Goal: Information Seeking & Learning: Check status

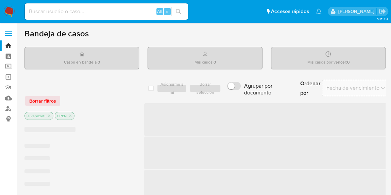
click at [80, 13] on input at bounding box center [106, 11] width 163 height 9
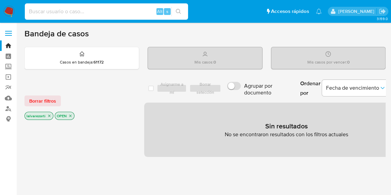
paste input "87930427"
drag, startPoint x: 64, startPoint y: 14, endPoint x: 16, endPoint y: 14, distance: 47.6
click at [16, 14] on nav "Pausado Ver notificaciones 87930427 Alt s Accesos rápidos Presiona las siguient…" at bounding box center [195, 11] width 391 height 23
paste input "1152939566"
type input "1152939566"
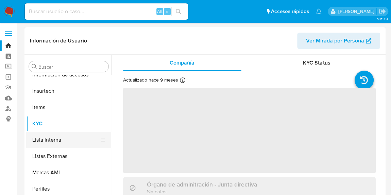
scroll to position [287, 0]
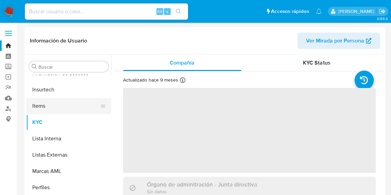
select select "10"
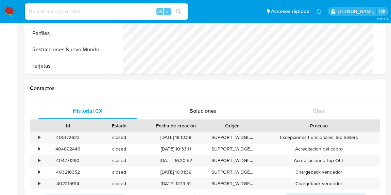
scroll to position [92, 0]
